Goal: Task Accomplishment & Management: Use online tool/utility

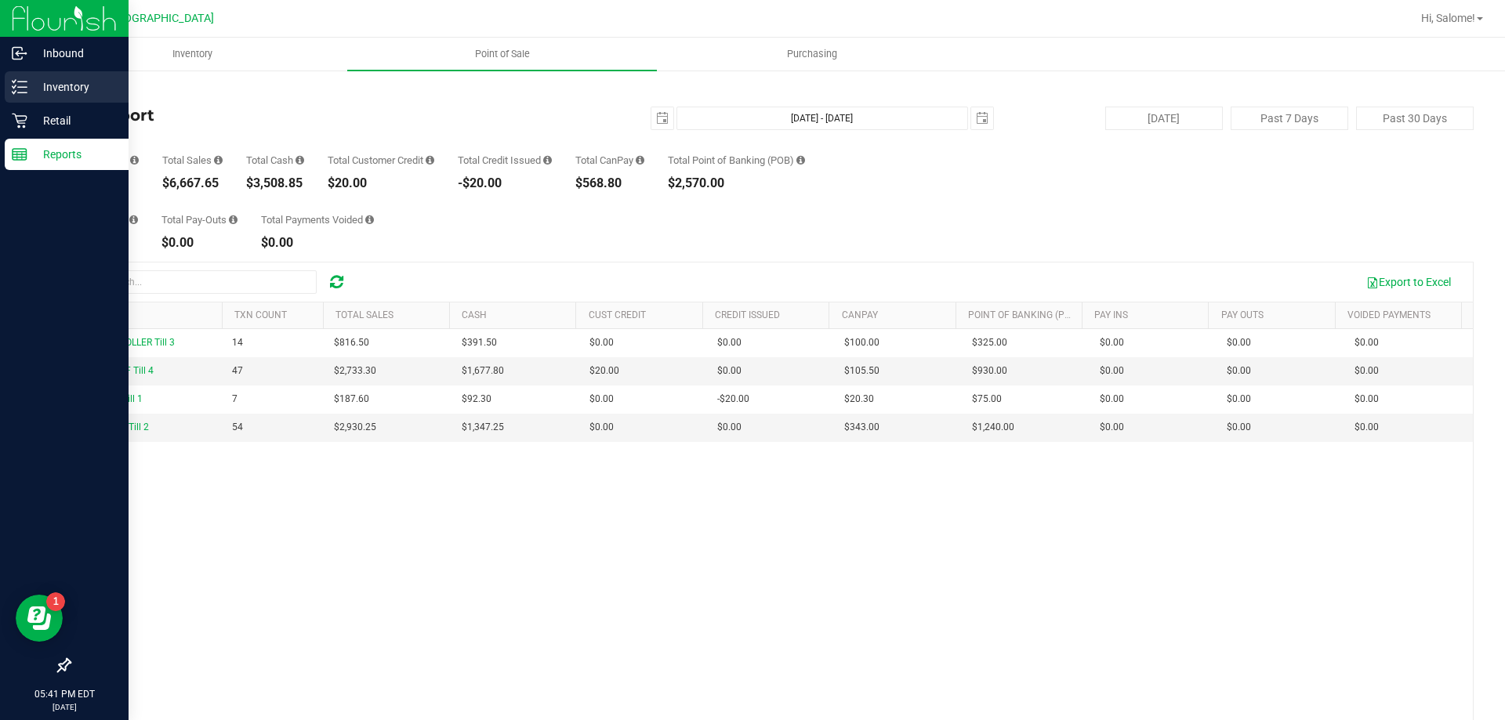
click at [14, 84] on icon at bounding box center [20, 87] width 16 height 16
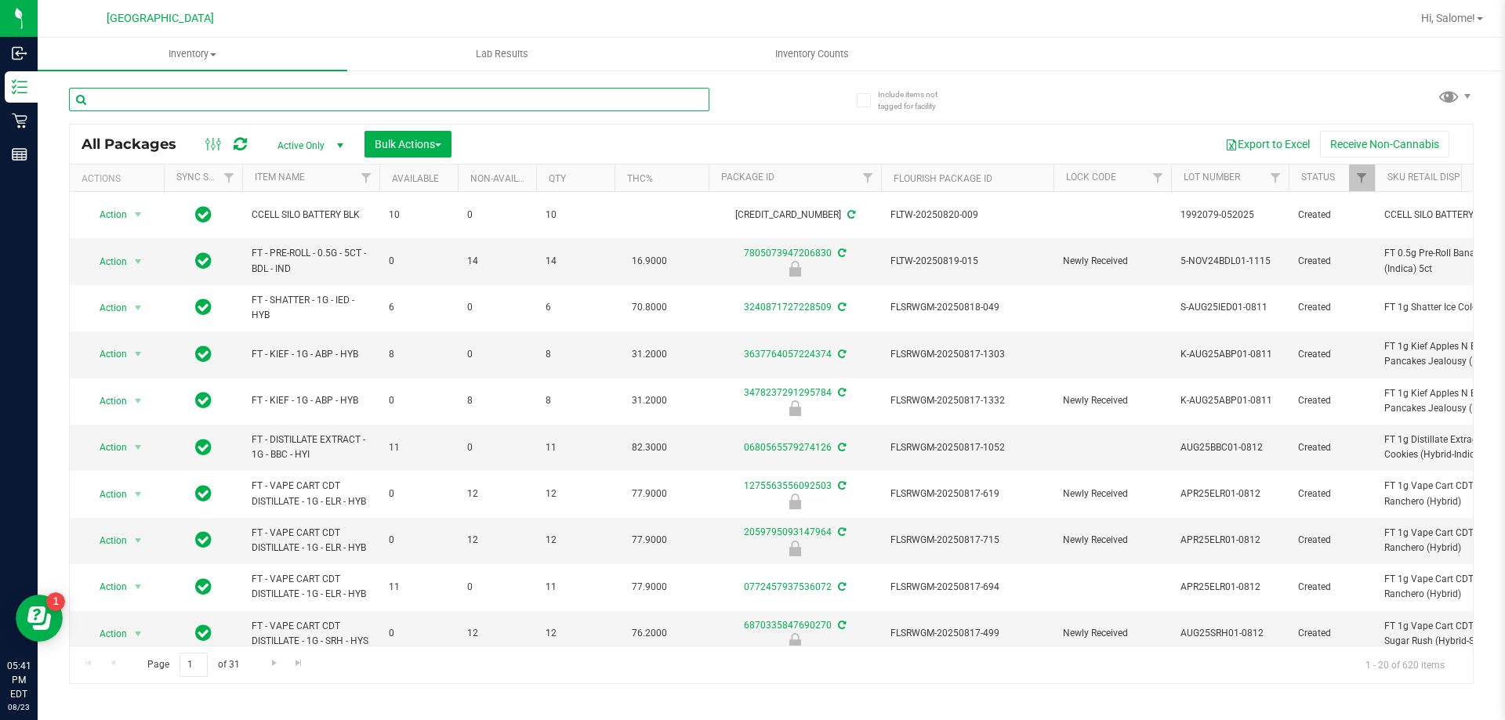
click at [240, 100] on input "text" at bounding box center [389, 100] width 640 height 24
type input "6577441208278513"
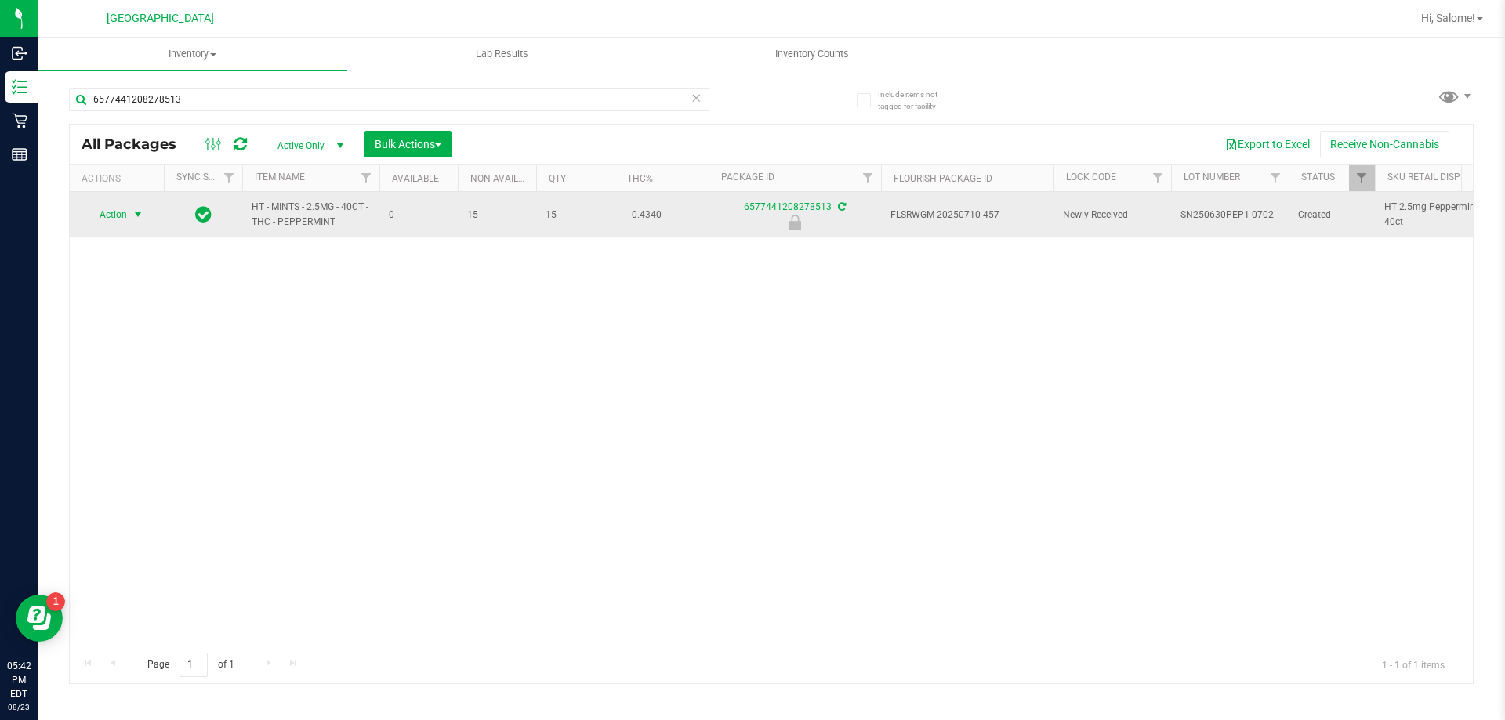
click at [139, 216] on span "select" at bounding box center [138, 214] width 13 height 13
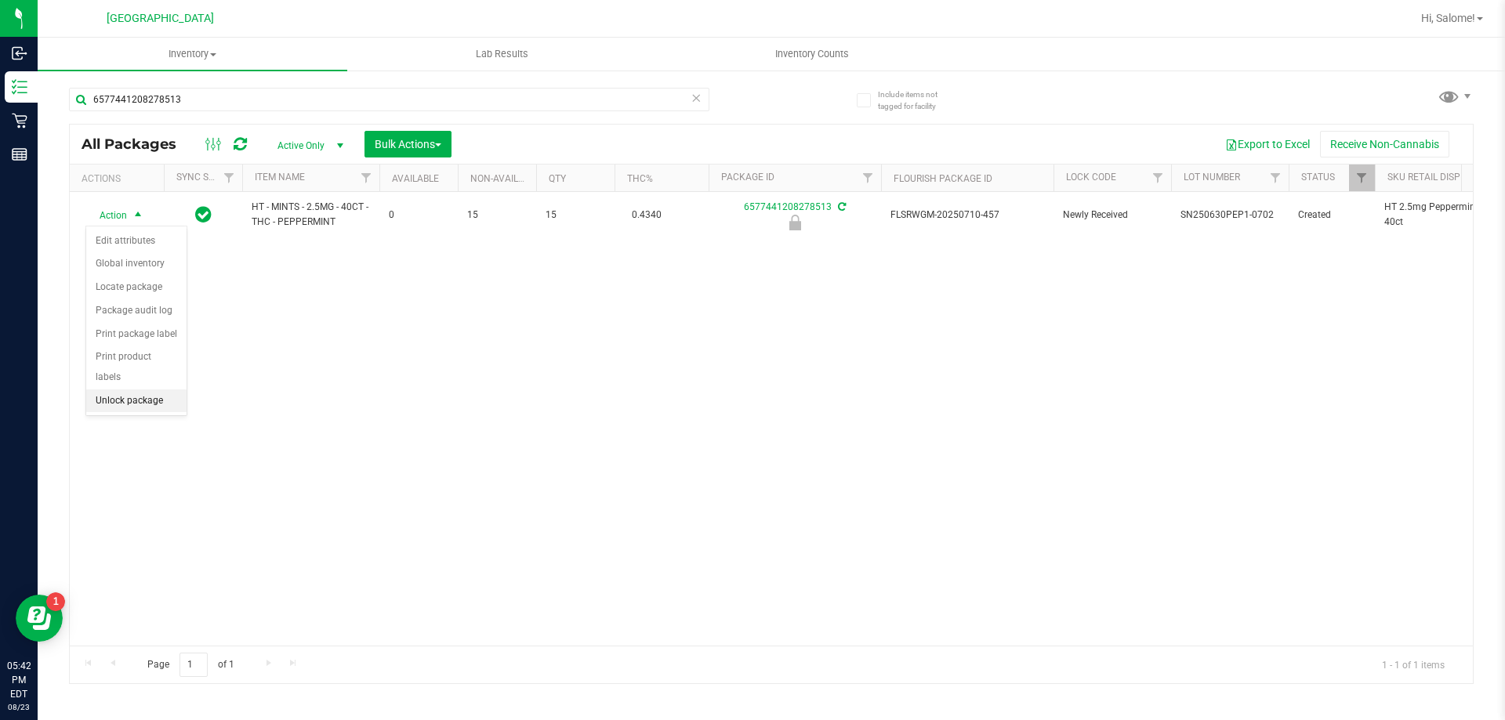
click at [140, 390] on li "Unlock package" at bounding box center [136, 402] width 100 height 24
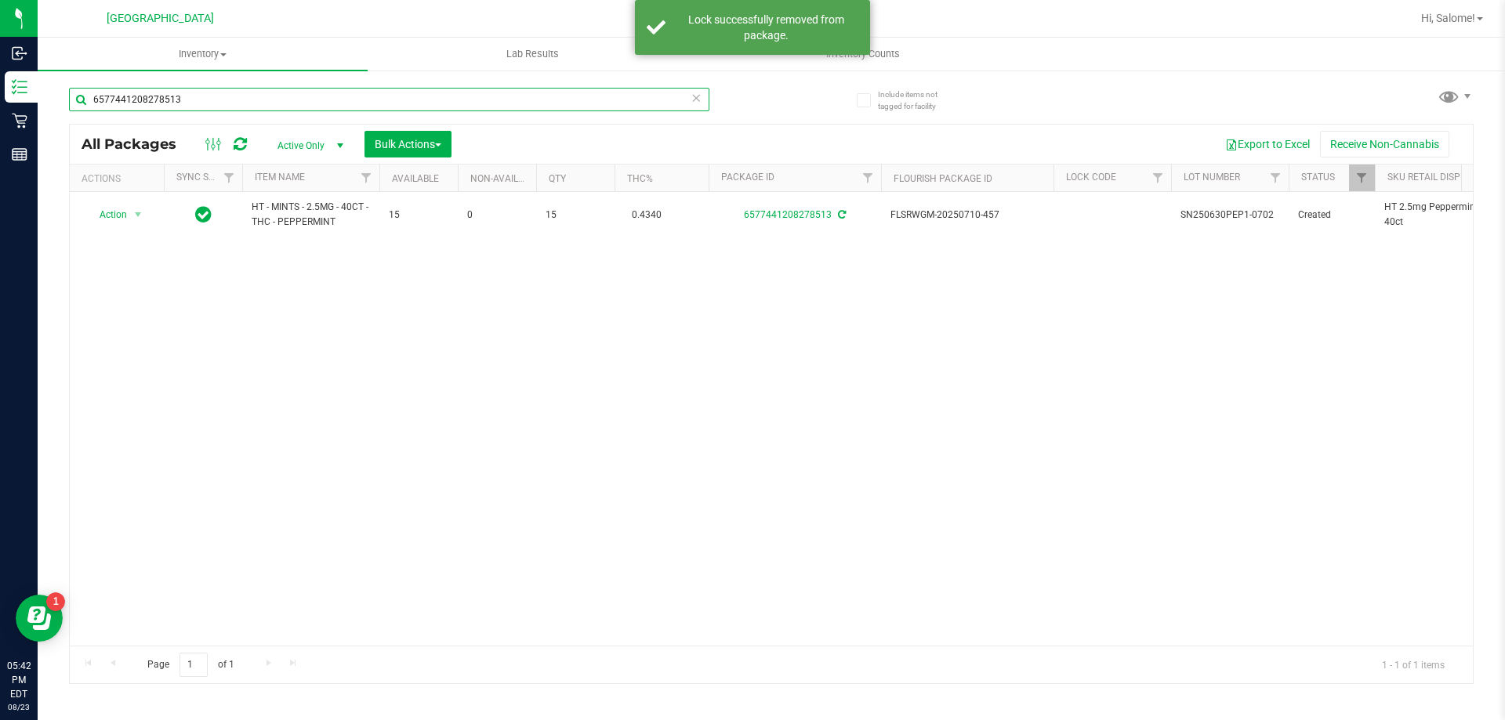
click at [244, 103] on input "6577441208278513" at bounding box center [389, 100] width 640 height 24
click at [245, 100] on input "6577441208278513" at bounding box center [389, 100] width 640 height 24
click at [246, 99] on input "6577441208278513" at bounding box center [389, 100] width 640 height 24
type input "4324932400399265"
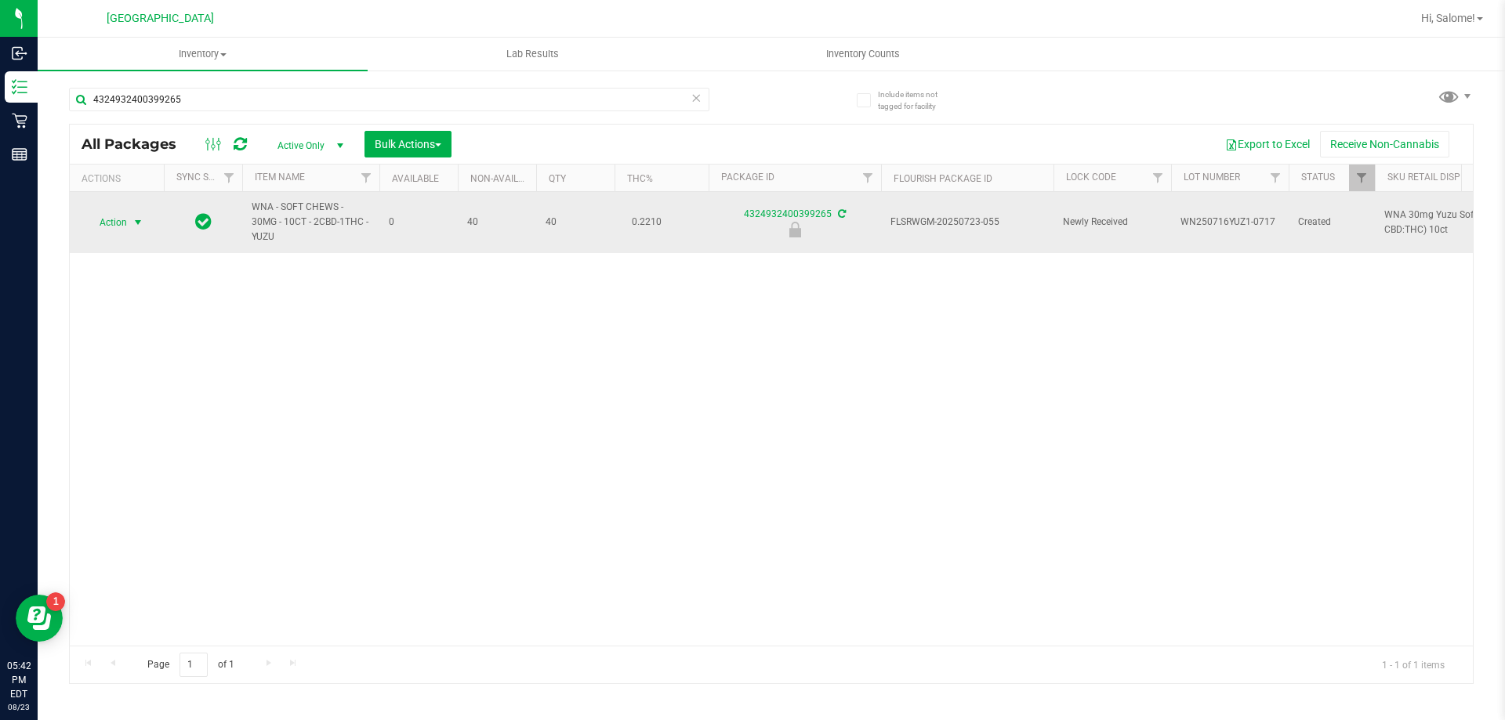
click at [111, 228] on span "Action" at bounding box center [106, 223] width 42 height 22
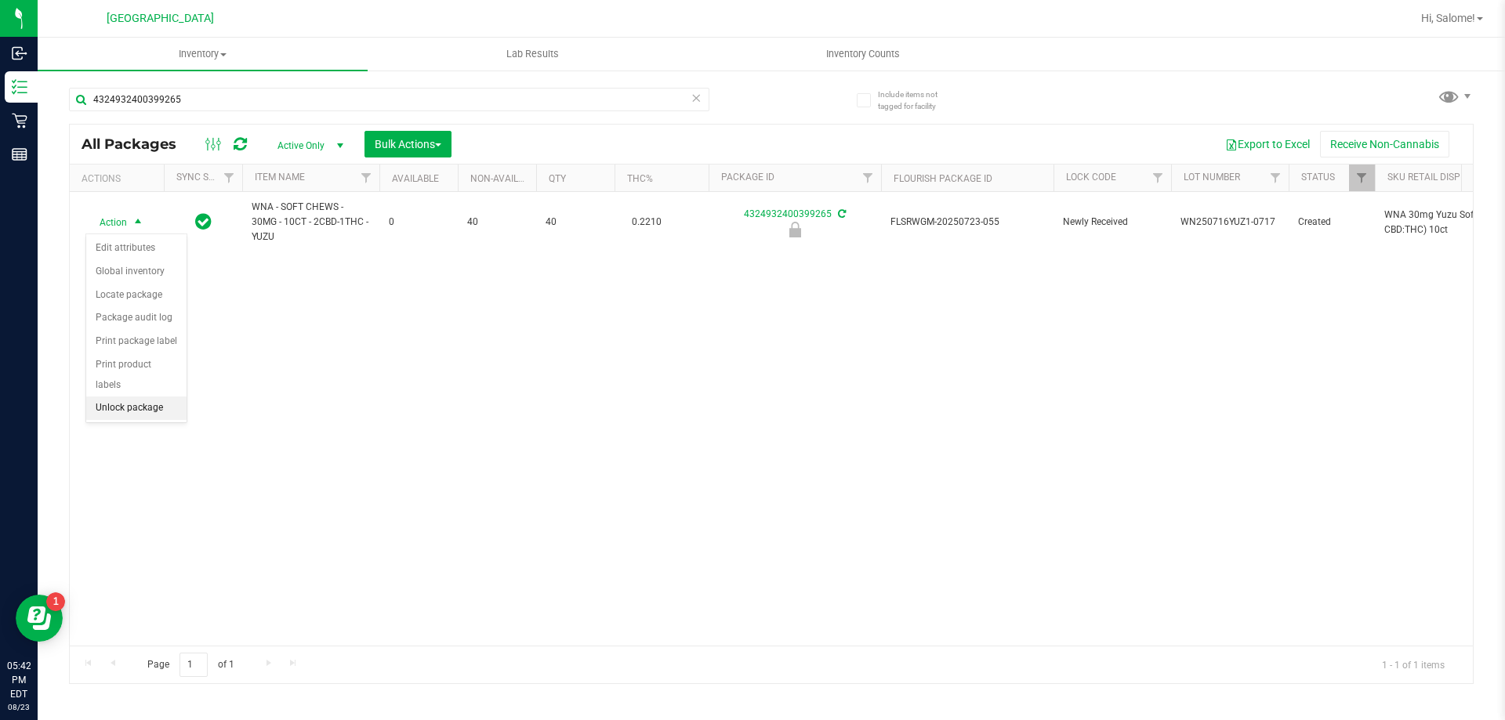
click at [121, 397] on li "Unlock package" at bounding box center [136, 409] width 100 height 24
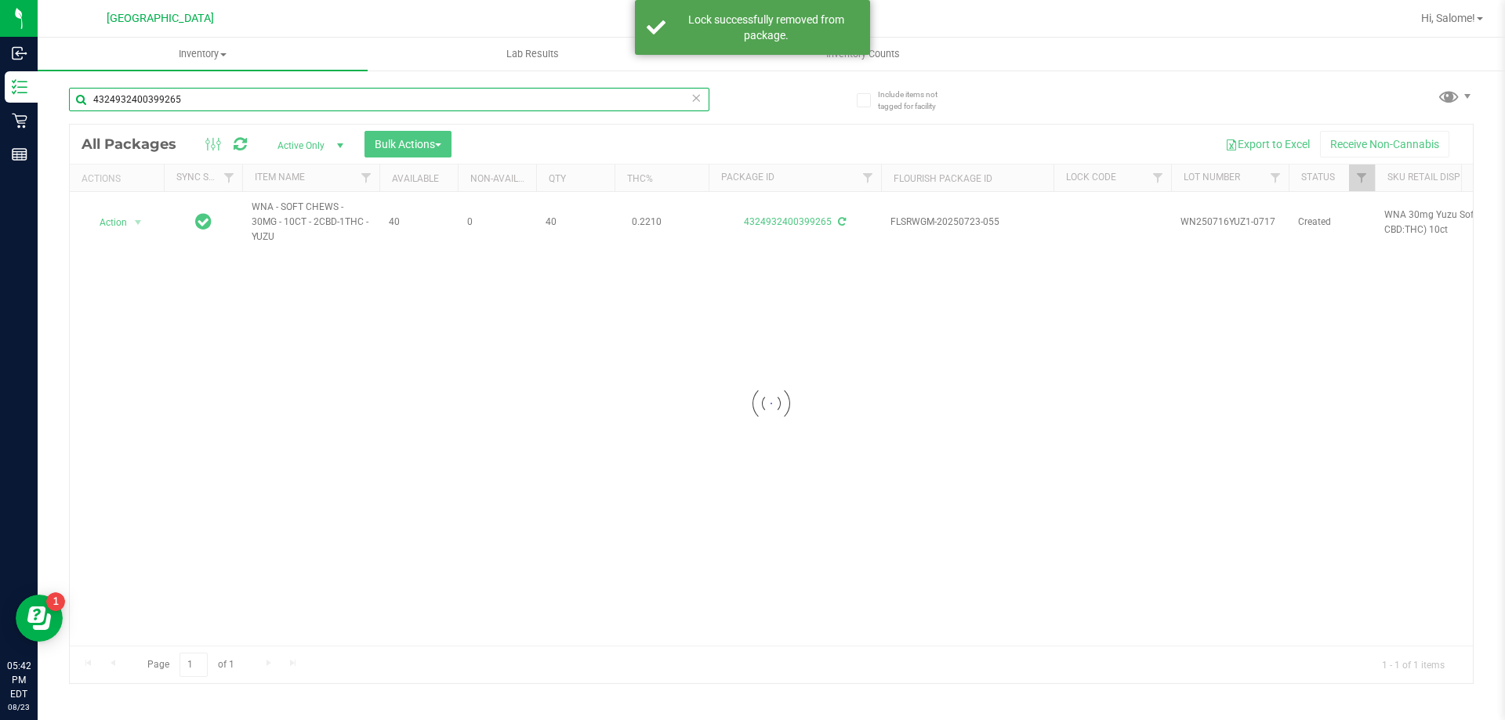
click at [247, 99] on input "4324932400399265" at bounding box center [389, 100] width 640 height 24
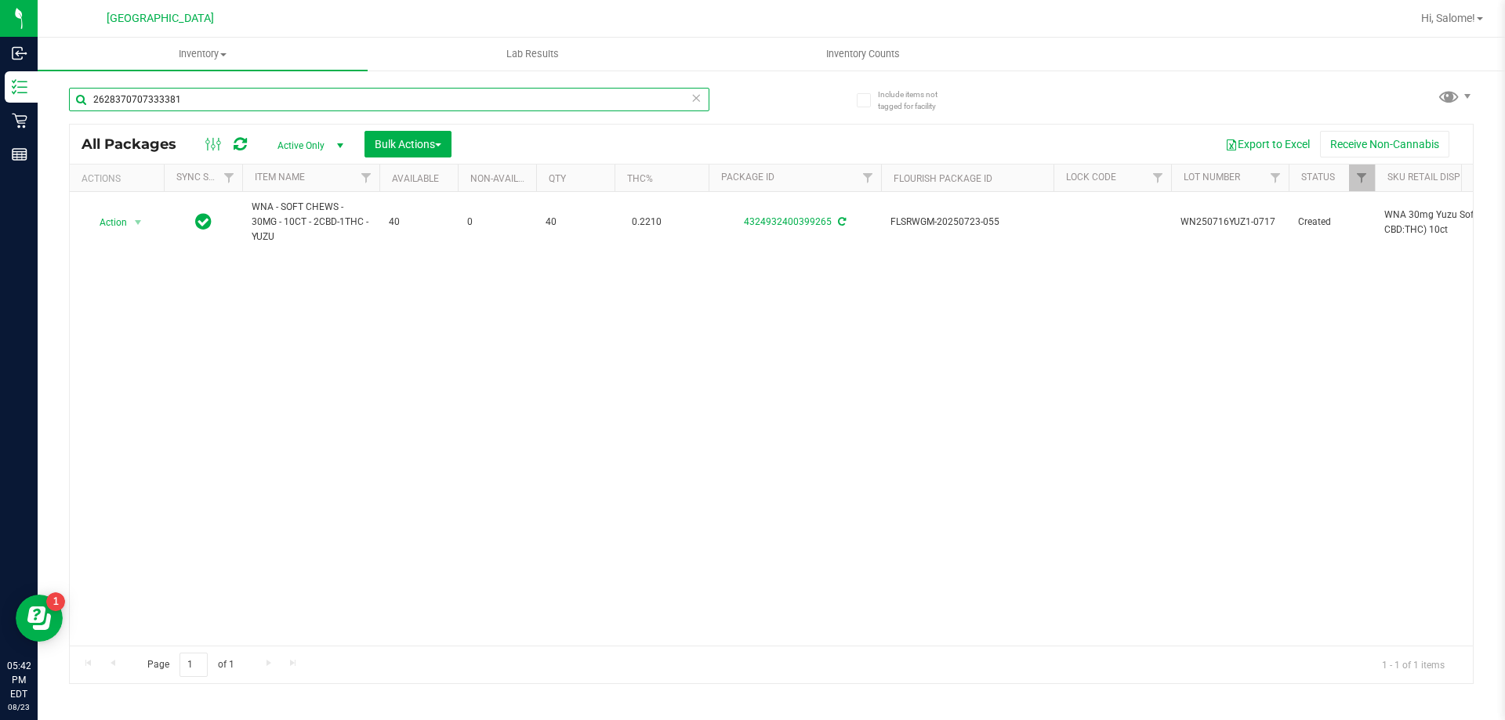
type input "2628370707333381"
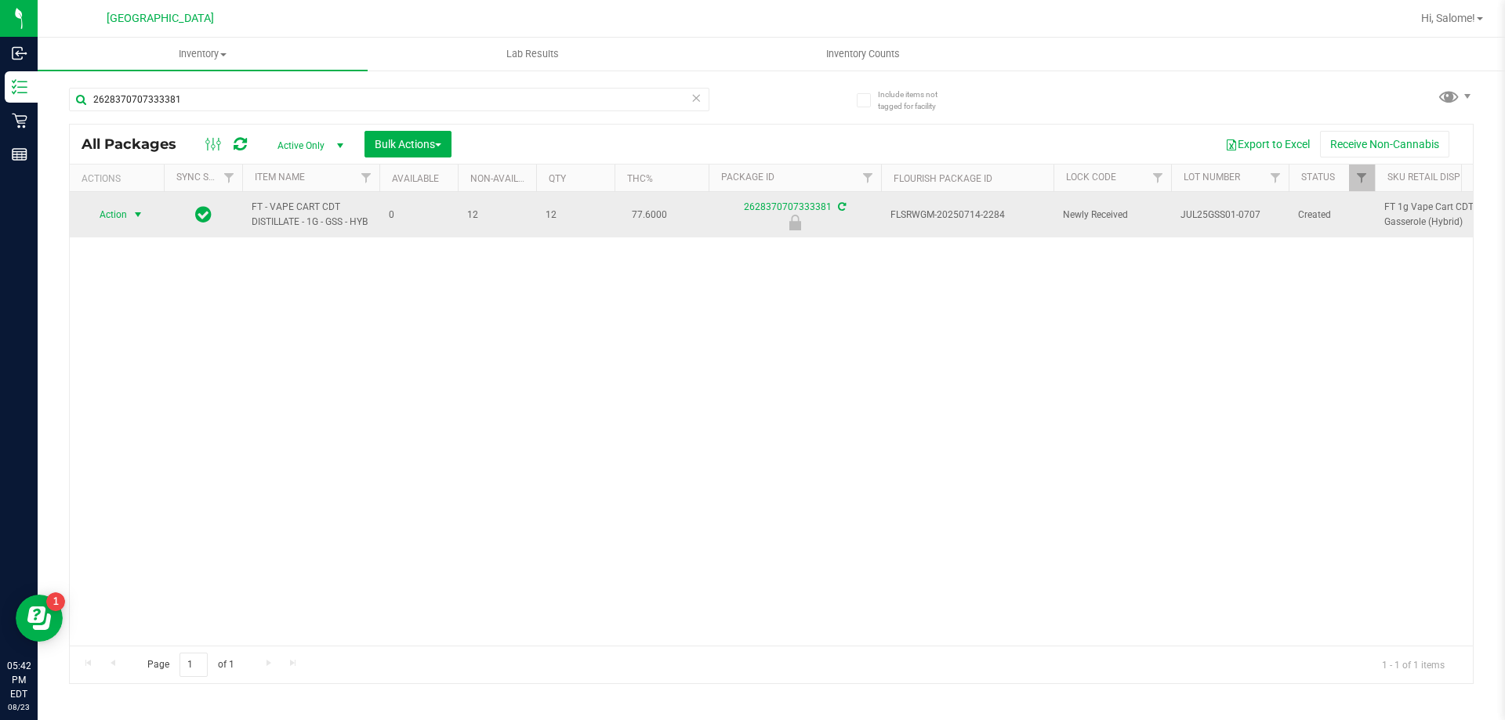
click at [120, 219] on span "Action" at bounding box center [106, 215] width 42 height 22
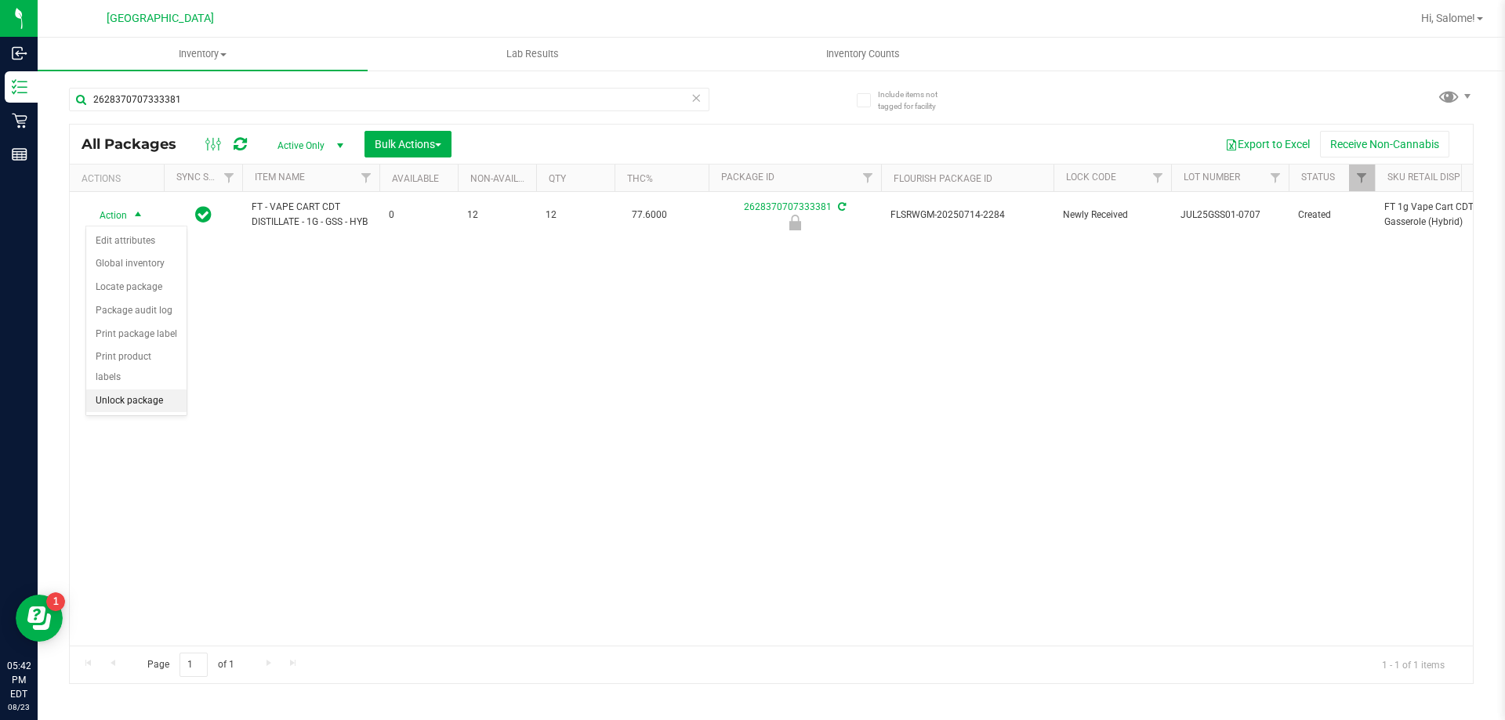
click at [158, 390] on li "Unlock package" at bounding box center [136, 402] width 100 height 24
click at [698, 97] on icon at bounding box center [695, 97] width 11 height 19
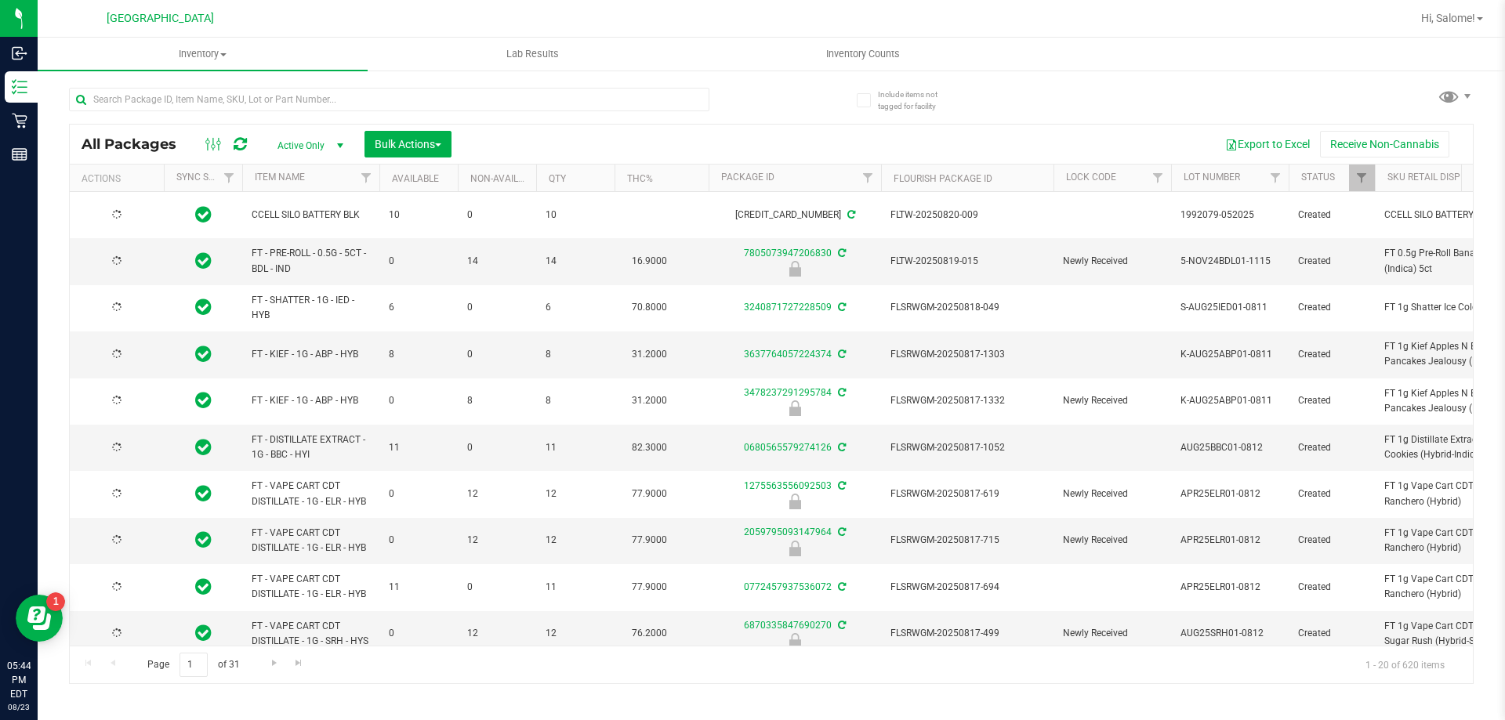
type input "[DATE]"
